Goal: Task Accomplishment & Management: Manage account settings

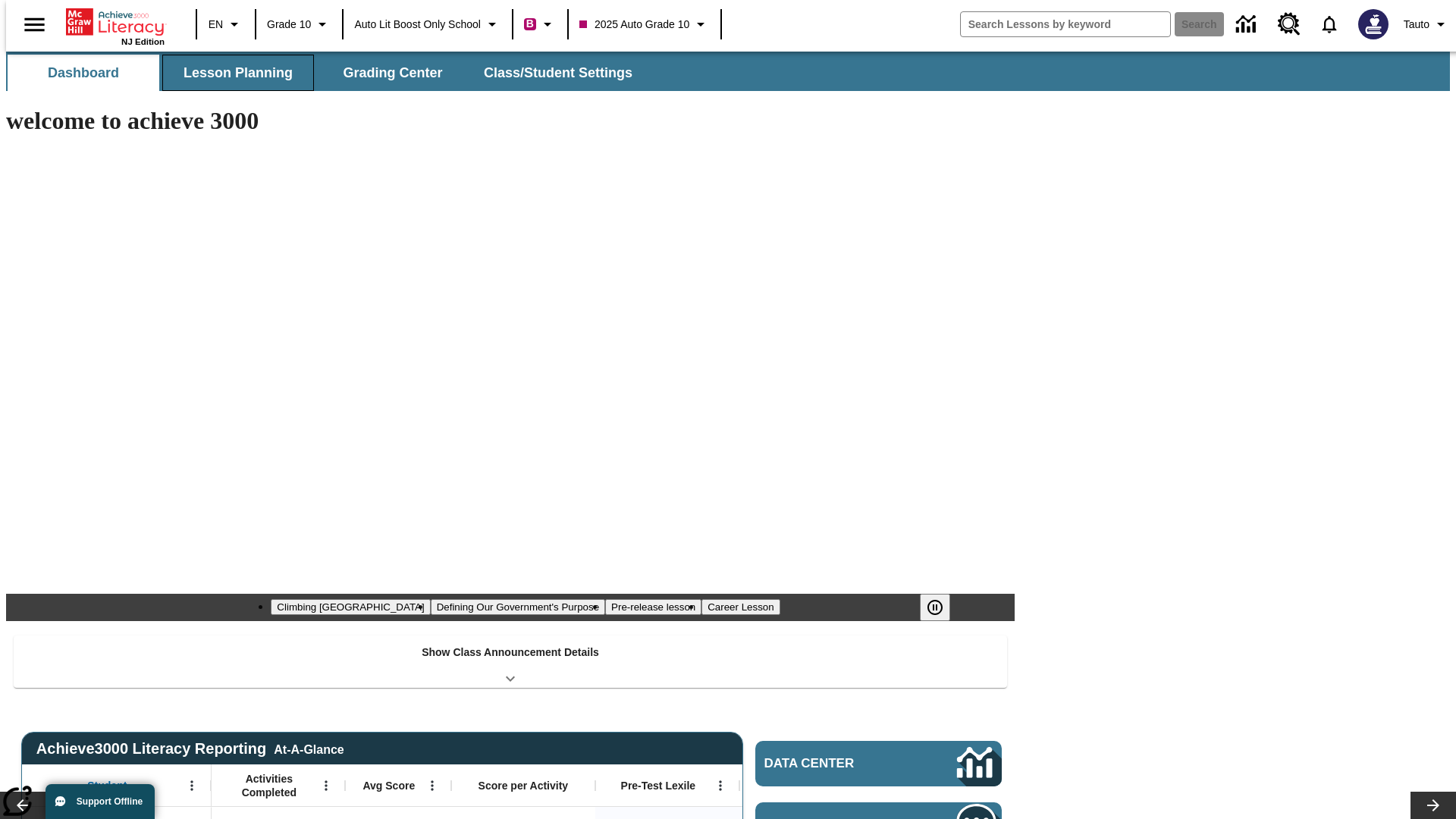
click at [232, 72] on button "Lesson Planning" at bounding box center [237, 72] width 151 height 36
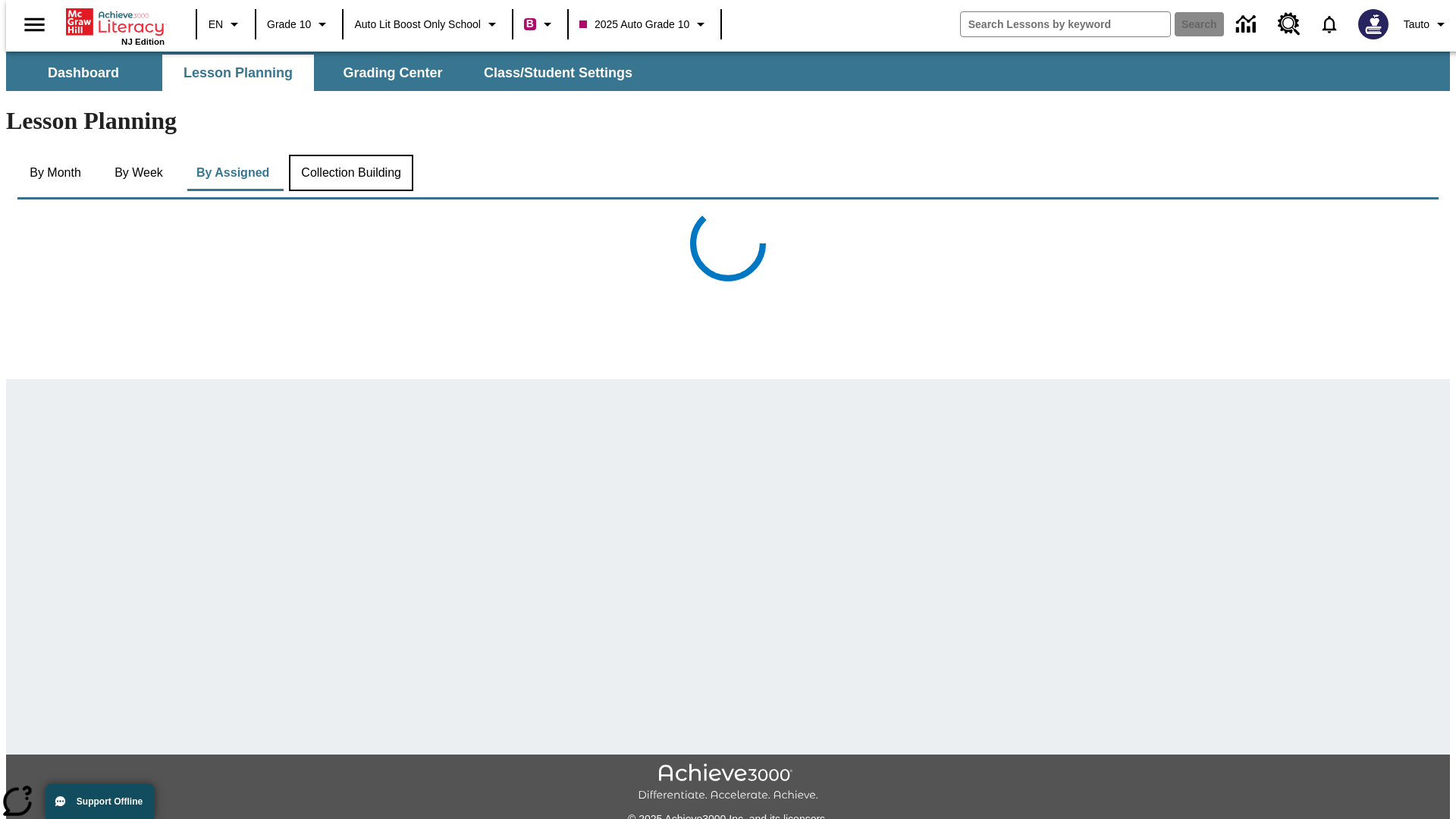
click at [350, 154] on button "Collection Building" at bounding box center [351, 172] width 124 height 36
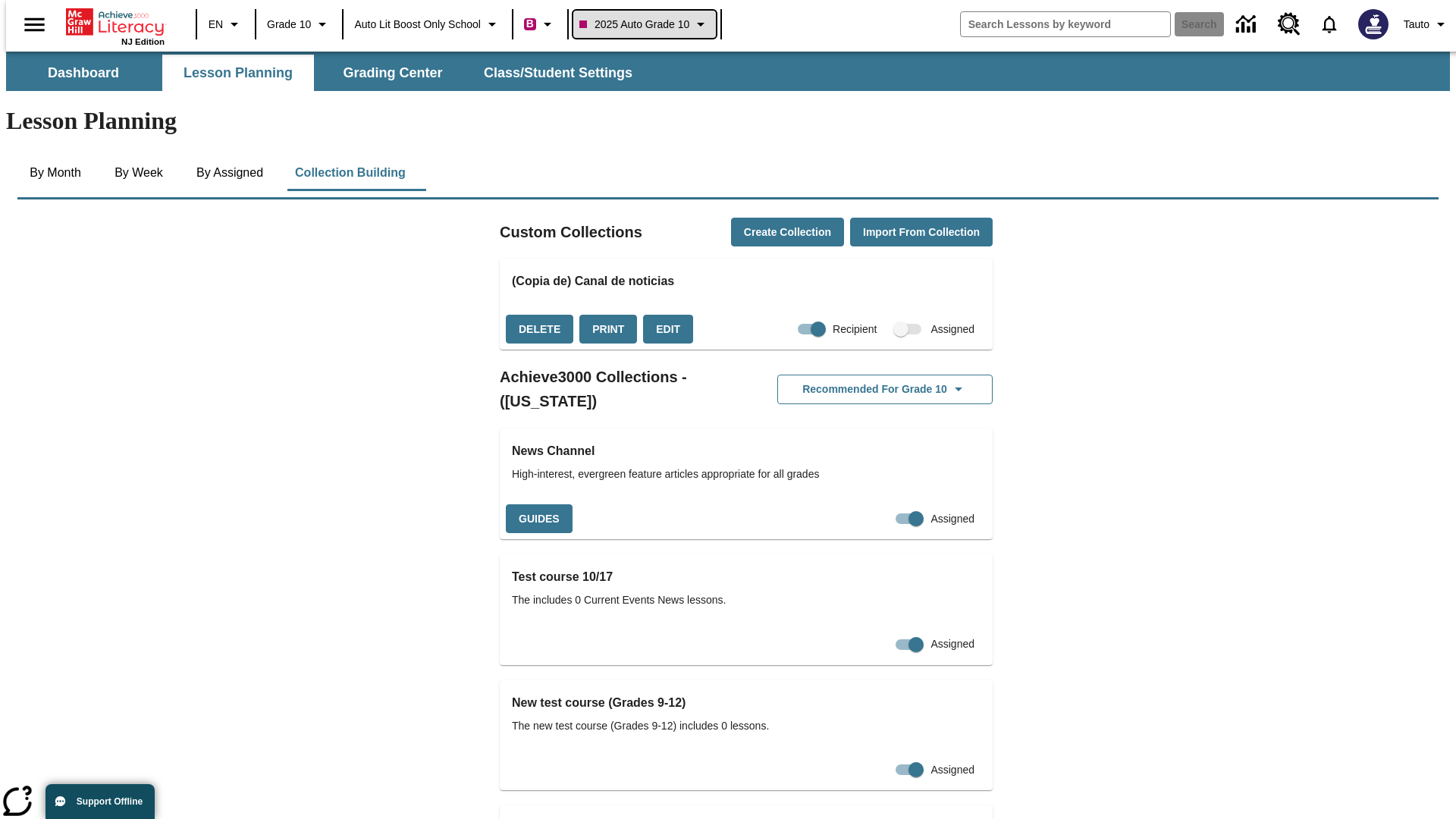
click at [649, 24] on span "2025 Auto Grade 10" at bounding box center [634, 24] width 109 height 16
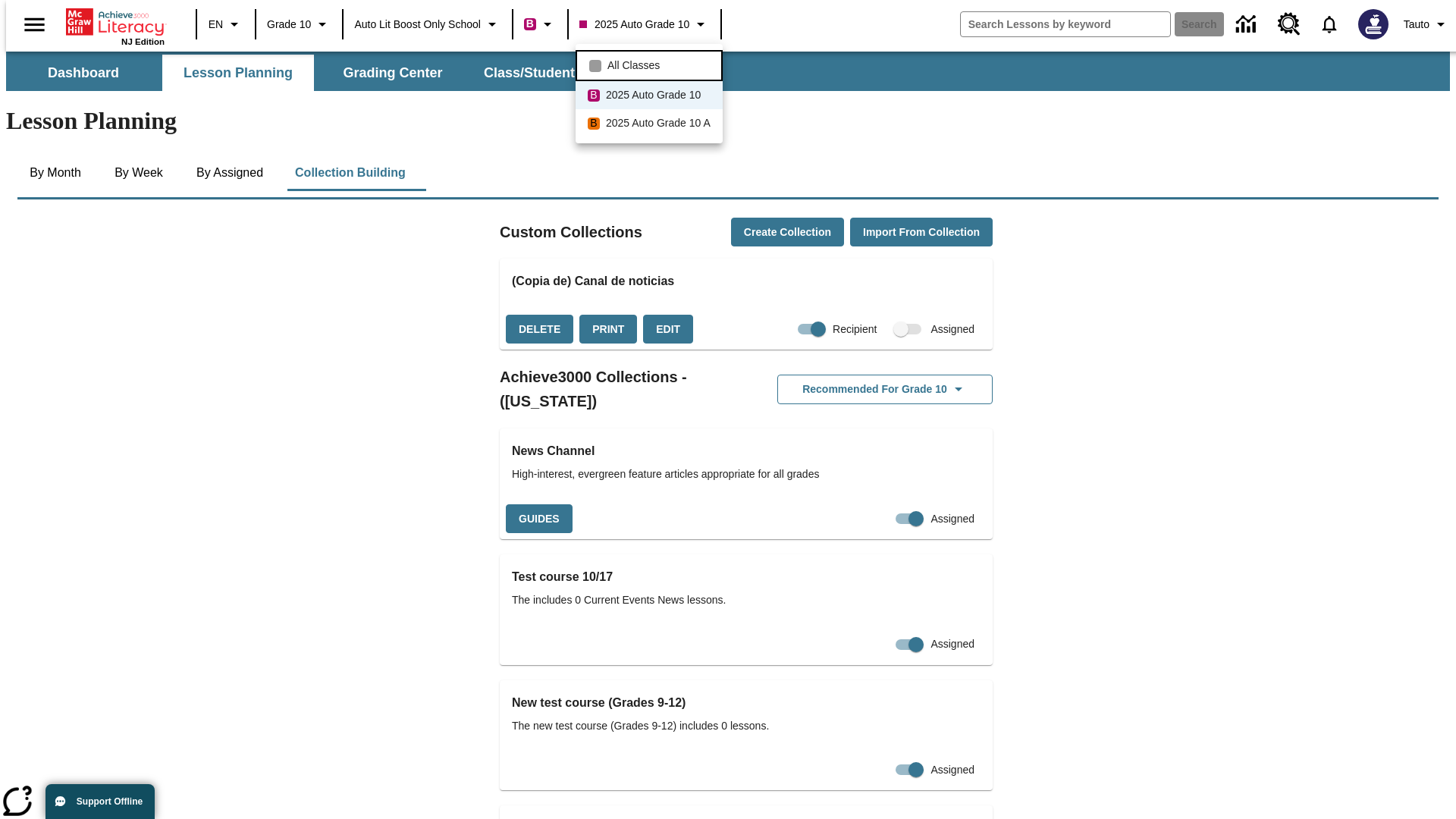
click at [651, 64] on span "All Classes" at bounding box center [633, 65] width 53 height 16
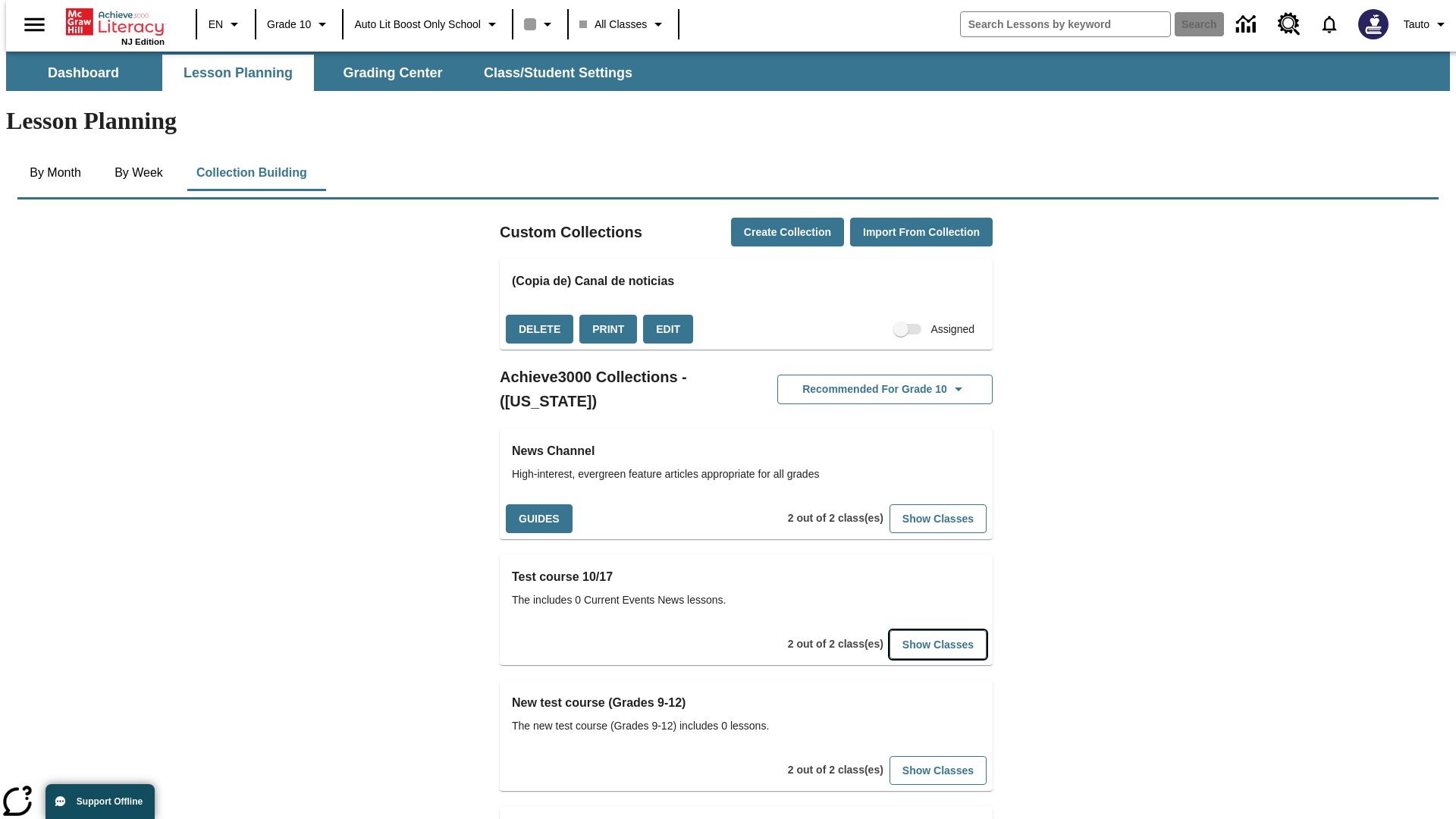
click at [915, 630] on button "Show Classes" at bounding box center [937, 645] width 97 height 29
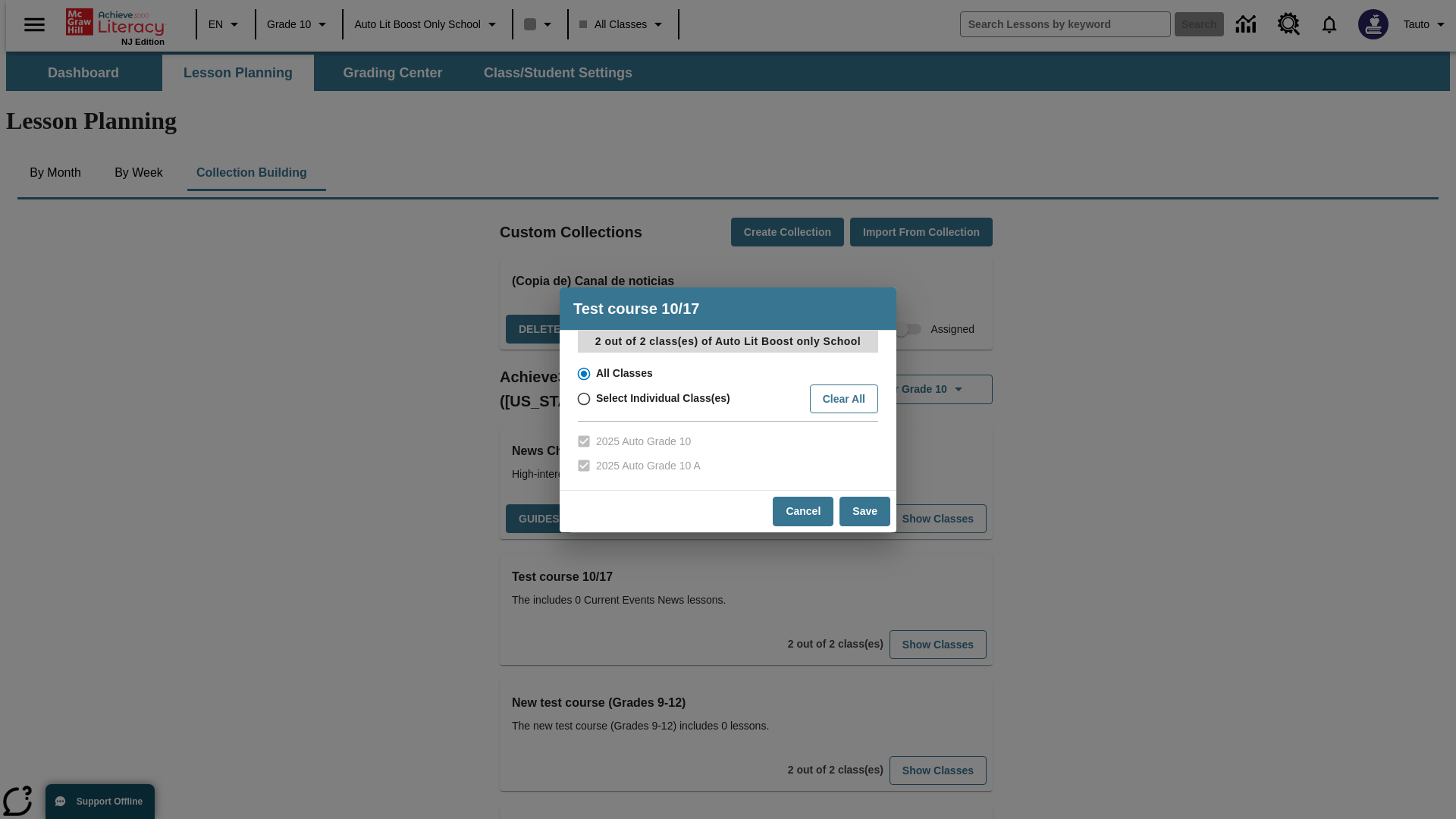
click at [582, 373] on input "All Classes" at bounding box center [582, 374] width 26 height 22
click at [803, 511] on button "Cancel" at bounding box center [803, 511] width 61 height 29
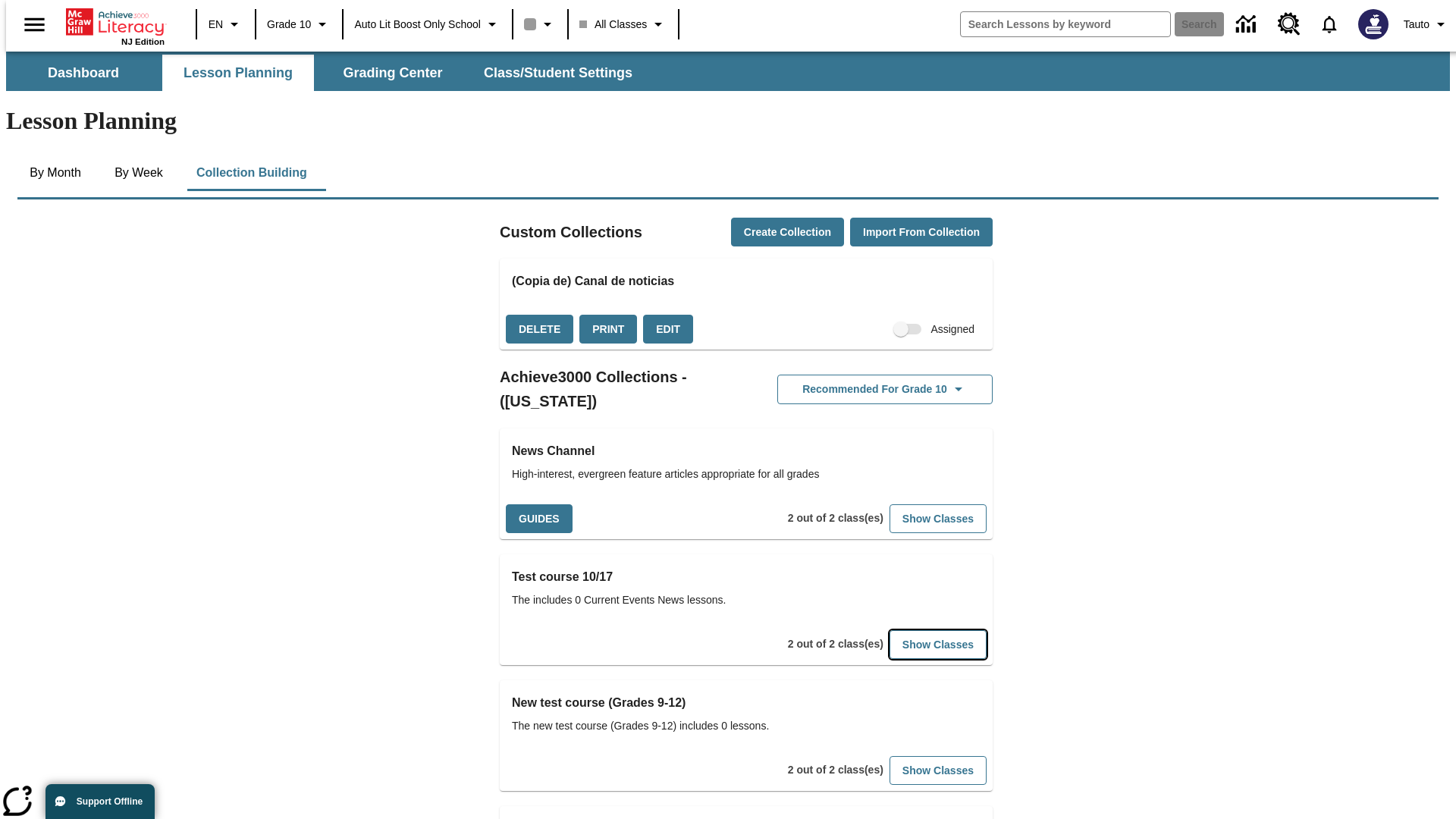
click at [915, 630] on button "Show Classes" at bounding box center [937, 645] width 97 height 29
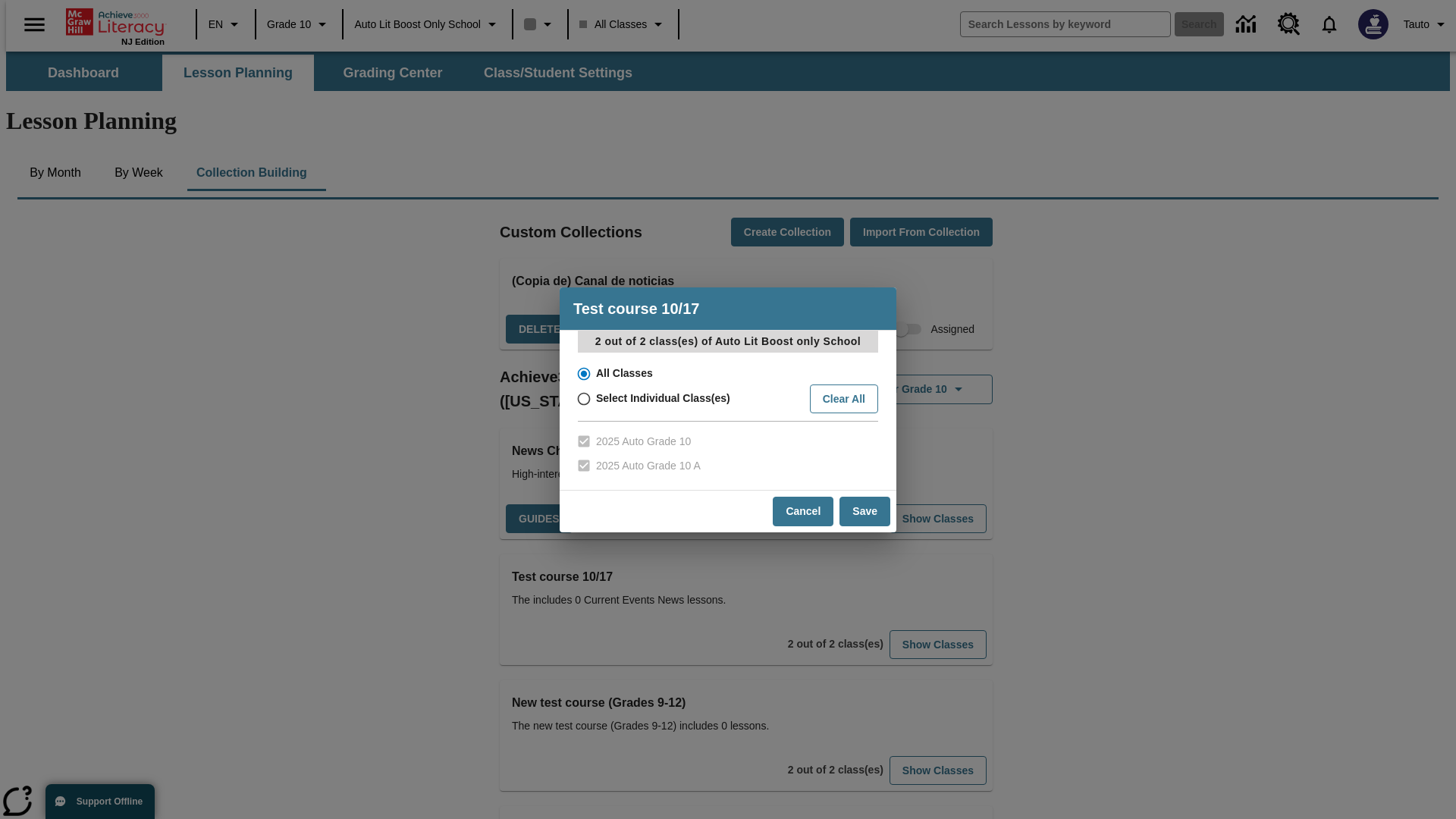
click at [582, 373] on input "All Classes" at bounding box center [582, 374] width 26 height 22
click at [865, 511] on button "Save" at bounding box center [865, 511] width 51 height 29
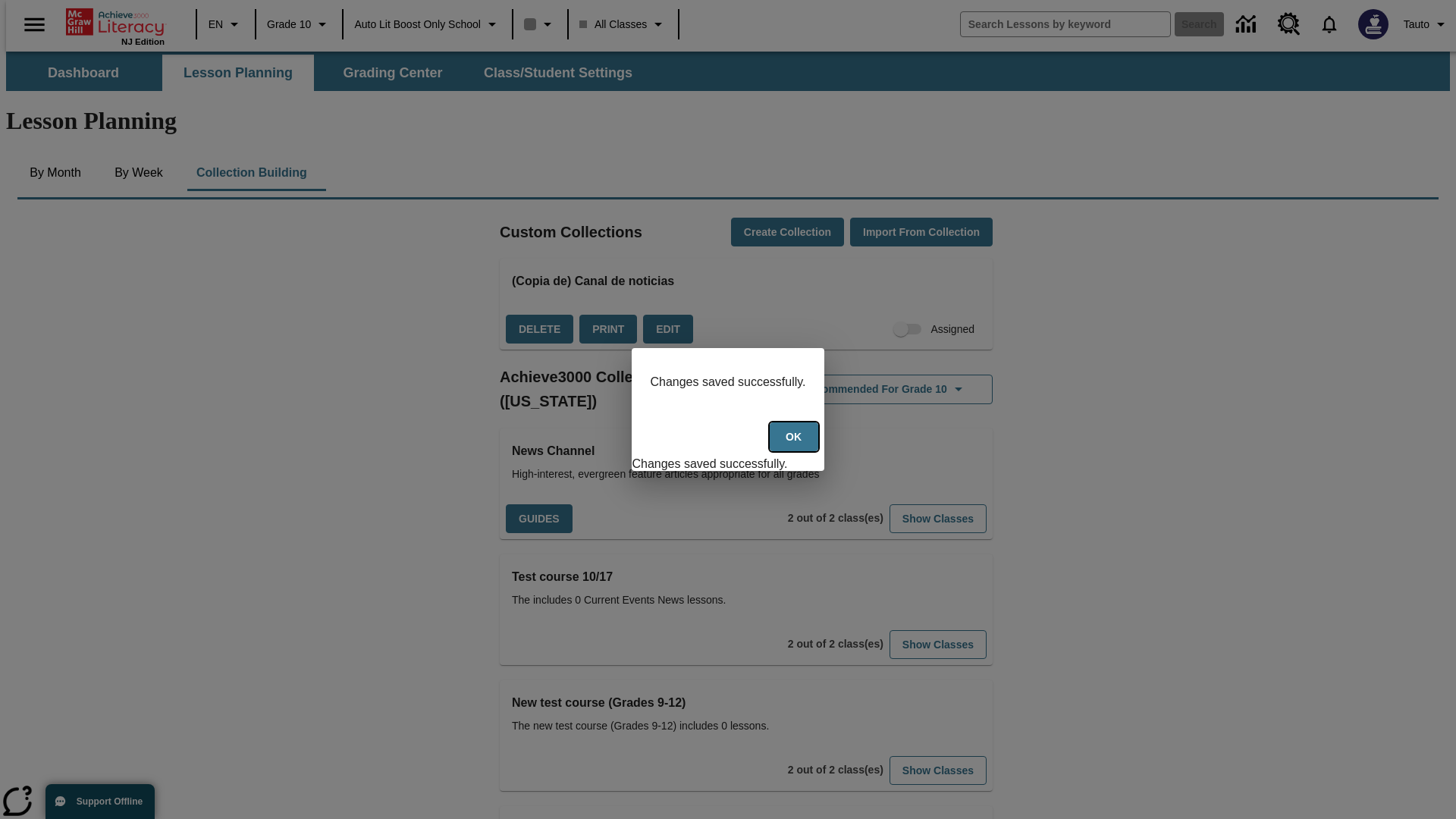
click at [795, 445] on button "Ok" at bounding box center [793, 437] width 49 height 29
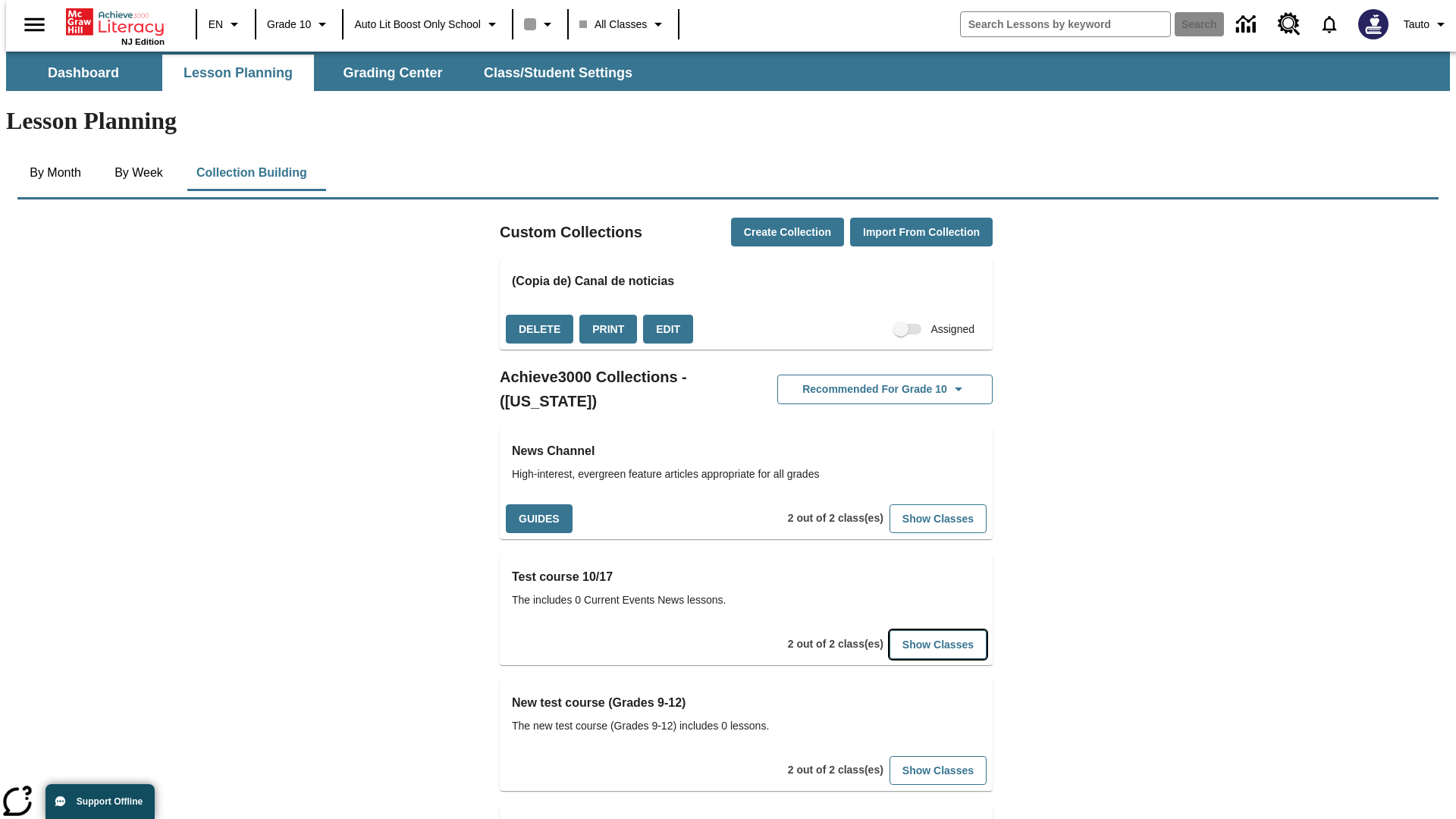
click at [915, 630] on button "Show Classes" at bounding box center [937, 645] width 97 height 29
